Goal: Navigation & Orientation: Find specific page/section

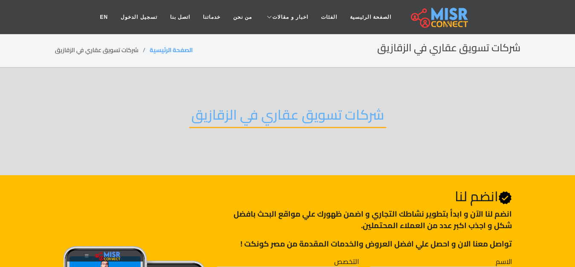
scroll to position [271, 0]
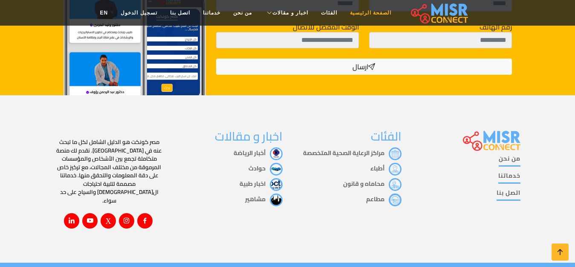
click at [355, 14] on link "الصفحة الرئيسية" at bounding box center [371, 13] width 54 height 16
